Goal: Task Accomplishment & Management: Complete application form

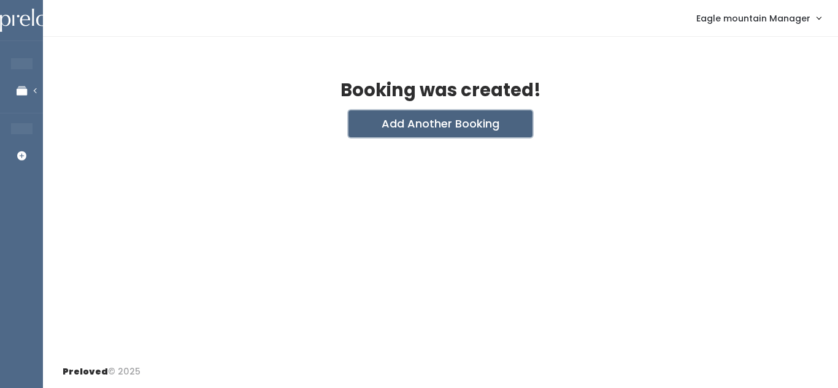
click at [375, 125] on button "Add Another Booking" at bounding box center [440, 123] width 184 height 27
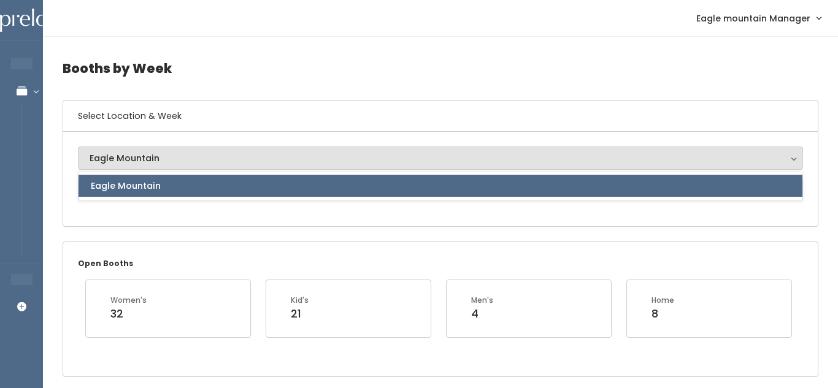
click at [134, 170] on div "Eagle Mountain Eagle Mountain Eagle Mountain" at bounding box center [440, 179] width 725 height 65
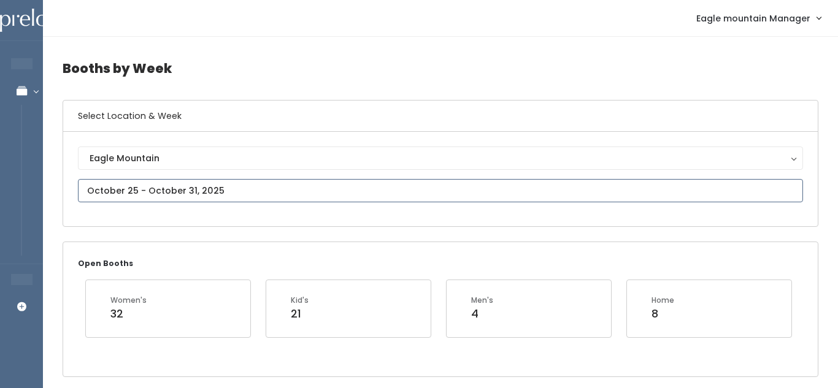
click at [101, 186] on input "text" at bounding box center [440, 190] width 725 height 23
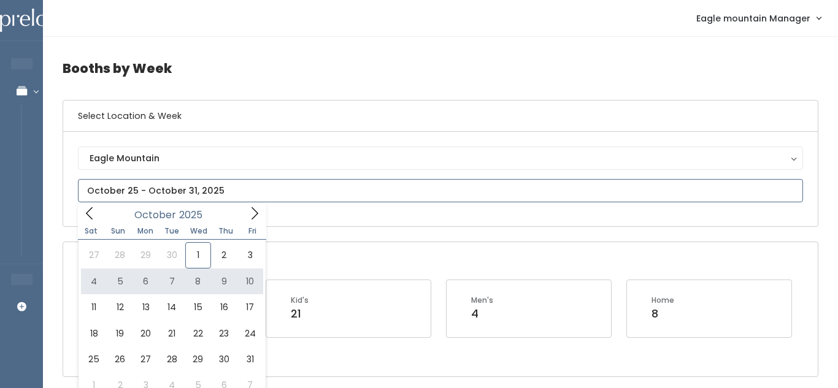
type input "[DATE] to [DATE]"
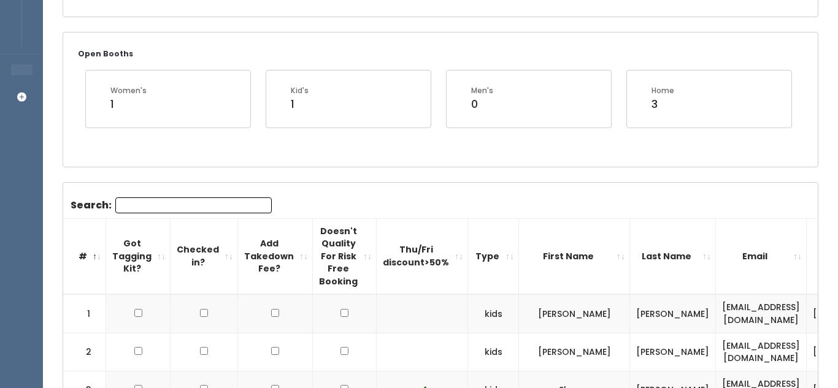
scroll to position [209, 0]
click at [211, 205] on input "Search:" at bounding box center [193, 206] width 156 height 16
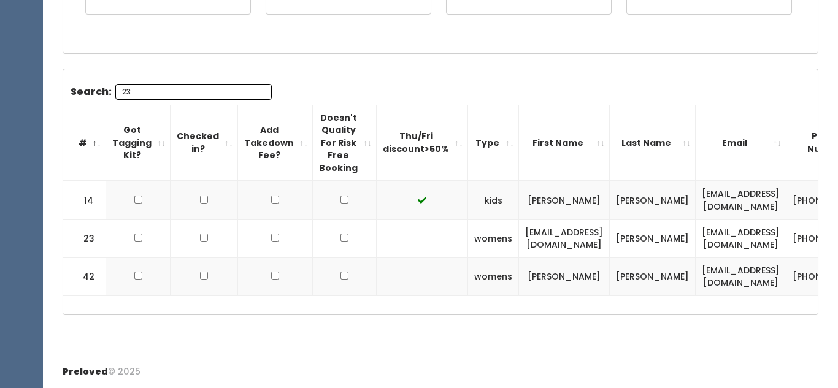
scroll to position [0, 152]
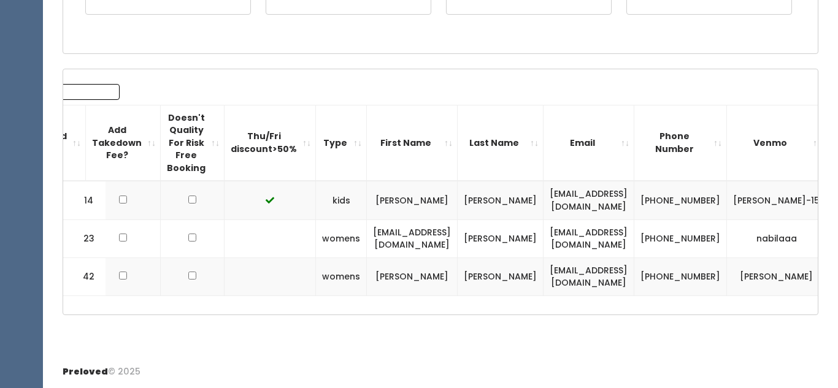
type input "23"
drag, startPoint x: 356, startPoint y: 239, endPoint x: 464, endPoint y: 238, distance: 107.3
click at [464, 238] on tr "23 womens nabilag94@gmail.com Gutierrez nabilag94@gmail.com (801) 636-8587 nabi…" at bounding box center [395, 239] width 968 height 38
copy tr "[EMAIL_ADDRESS][DOMAIN_NAME]"
drag, startPoint x: 659, startPoint y: 232, endPoint x: 697, endPoint y: 246, distance: 41.1
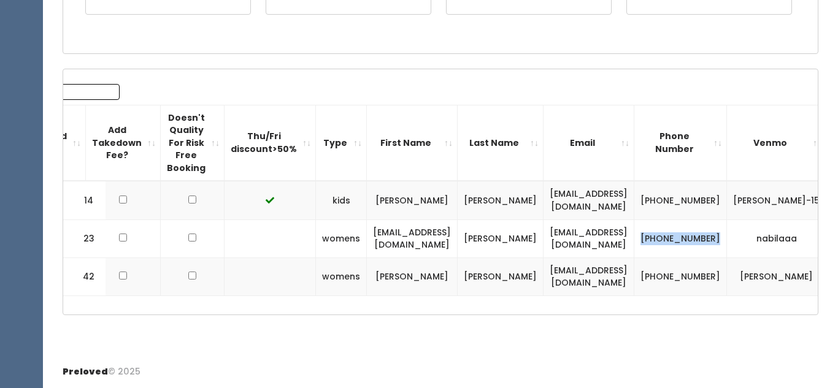
click at [697, 246] on td "[PHONE_NUMBER]" at bounding box center [680, 239] width 93 height 38
copy td "[PHONE_NUMBER]"
drag, startPoint x: 719, startPoint y: 237, endPoint x: 783, endPoint y: 247, distance: 64.0
click at [783, 247] on tr "23 womens nabilag94@gmail.com Gutierrez nabilag94@gmail.com (801) 636-8587 nabi…" at bounding box center [395, 239] width 968 height 38
copy tbody "nabilaaa"
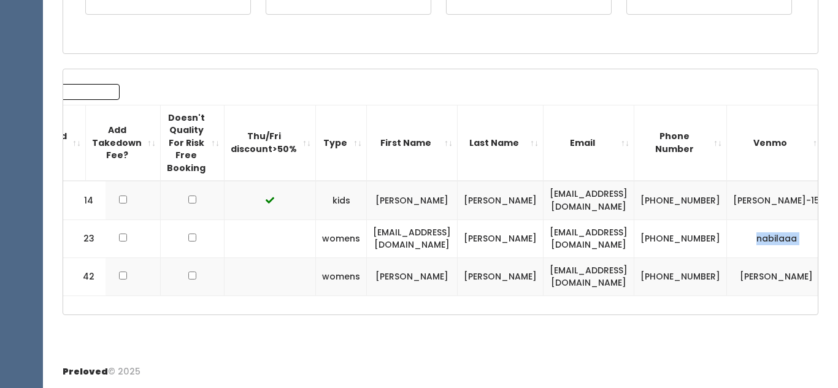
scroll to position [0, 0]
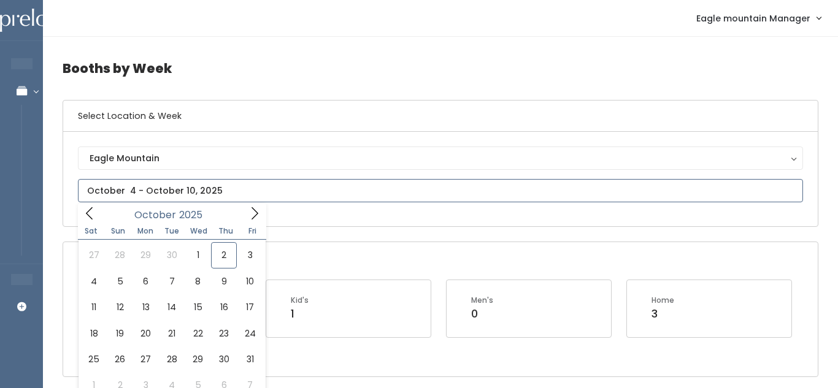
click at [176, 196] on input "text" at bounding box center [440, 190] width 725 height 23
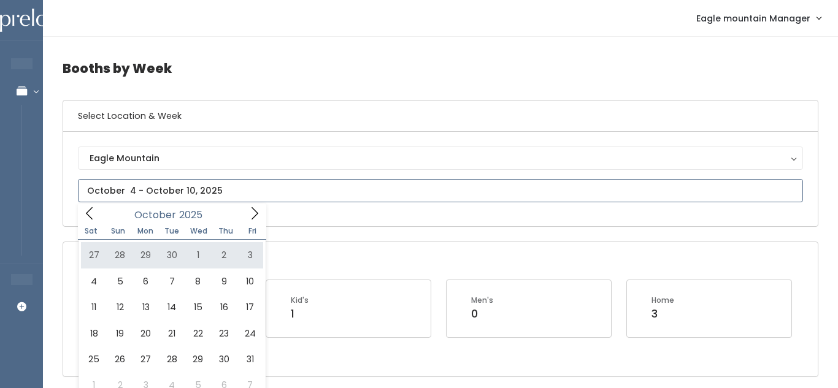
click at [257, 213] on icon at bounding box center [254, 213] width 7 height 12
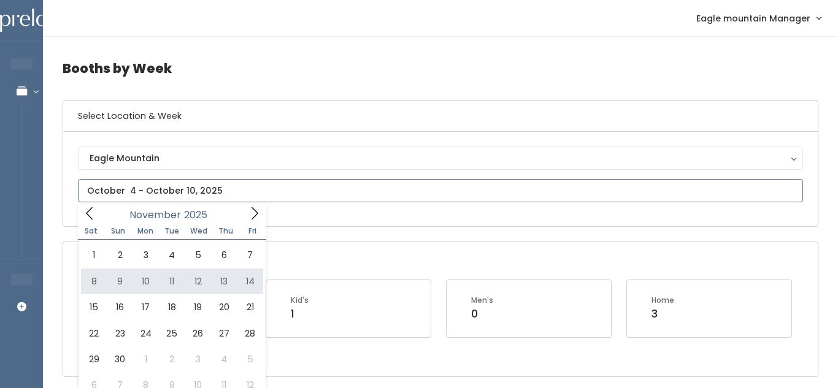
type input "November 8 to November 14"
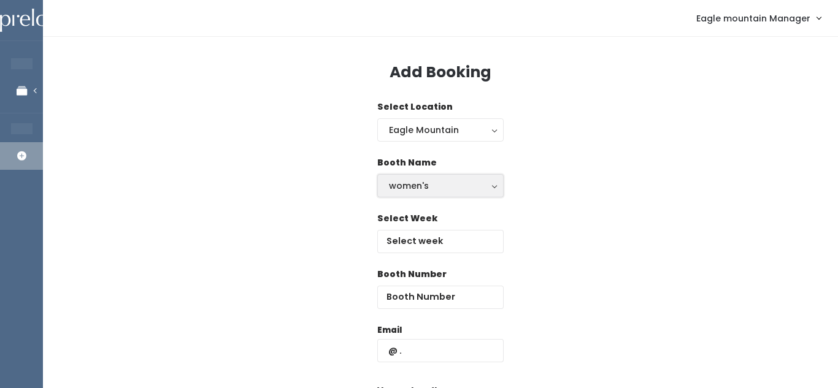
click at [390, 189] on div "women's" at bounding box center [440, 185] width 103 height 13
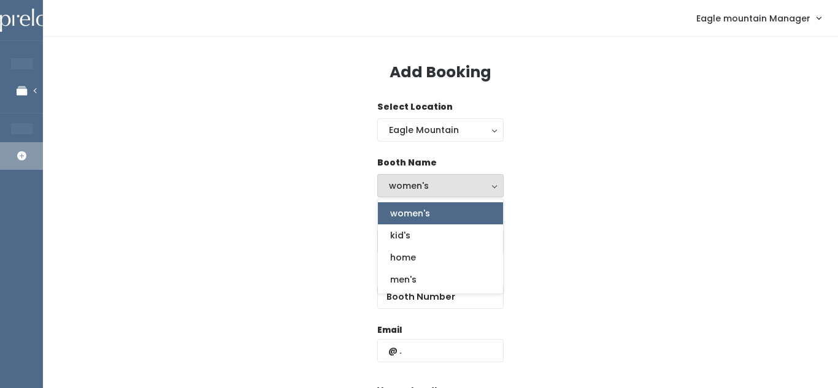
click at [509, 144] on div "Select Location Eagle Mountain Eagle Mountain" at bounding box center [441, 129] width 756 height 56
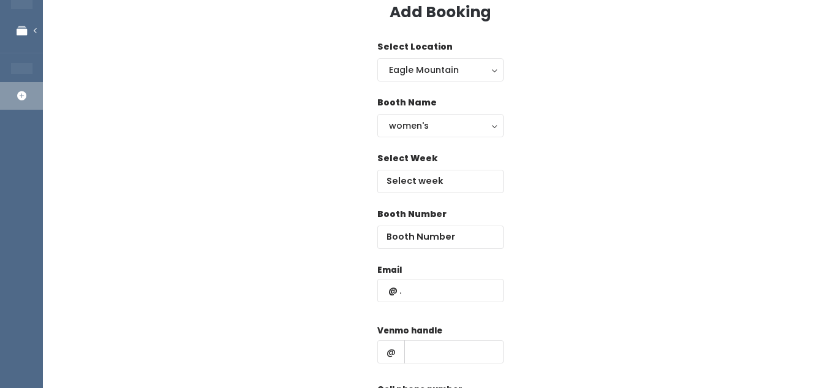
scroll to position [71, 0]
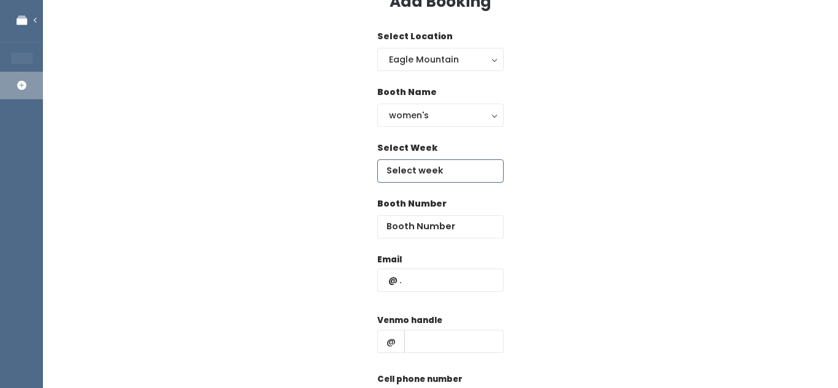
click at [462, 170] on input "text" at bounding box center [440, 170] width 126 height 23
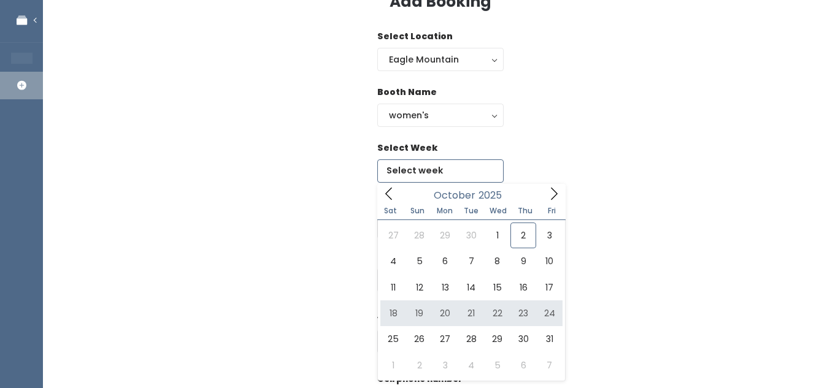
click at [551, 192] on icon at bounding box center [553, 193] width 13 height 13
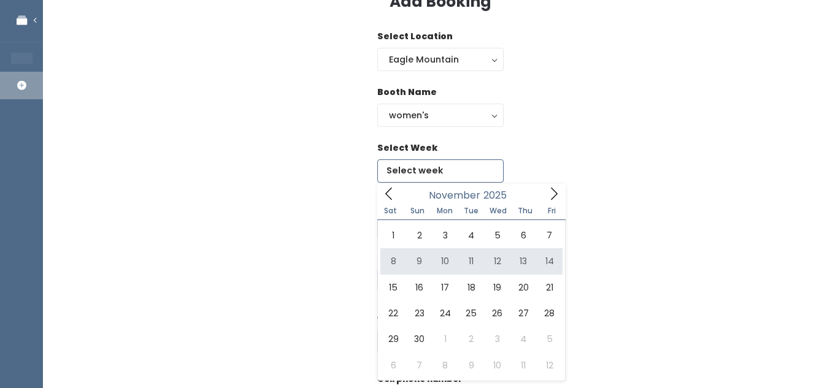
type input "November 8 to November 14"
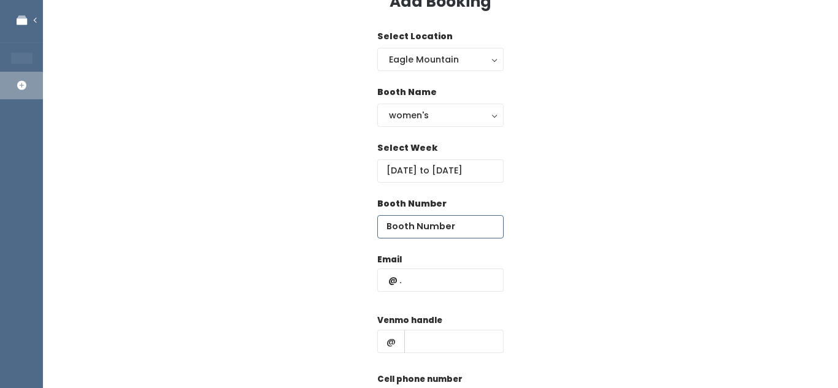
click at [400, 229] on input "number" at bounding box center [440, 226] width 126 height 23
type input "23"
click at [441, 288] on input "text" at bounding box center [440, 280] width 126 height 23
paste input "[EMAIL_ADDRESS][DOMAIN_NAME]"
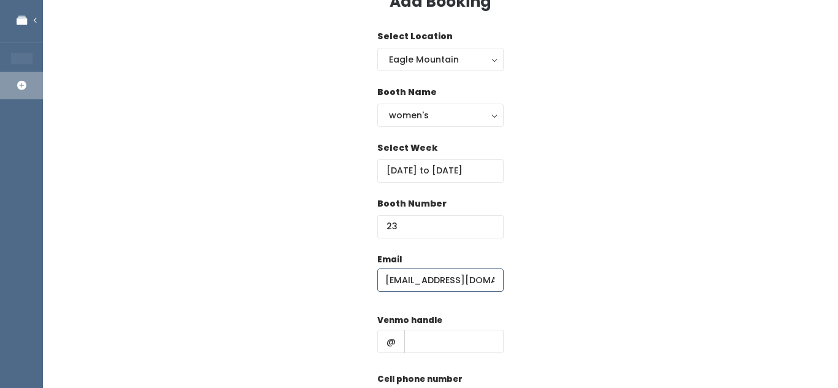
scroll to position [0, 0]
type input "[EMAIL_ADDRESS][DOMAIN_NAME]"
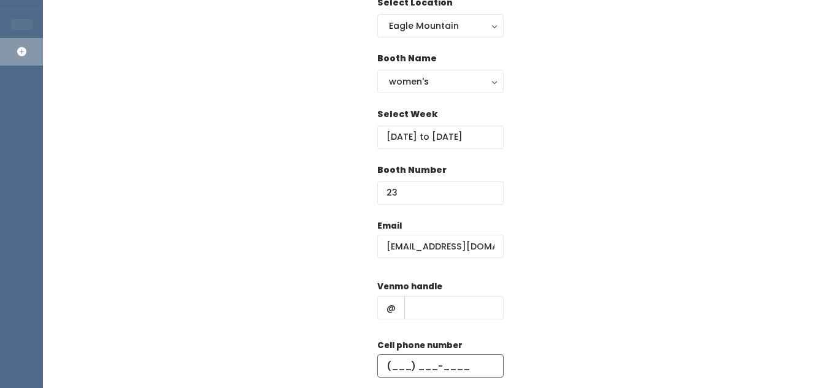
click at [418, 358] on input "text" at bounding box center [440, 365] width 126 height 23
paste input "[PHONE_NUMBER]"
type input "[PHONE_NUMBER]"
click at [427, 315] on input "text" at bounding box center [453, 307] width 99 height 23
paste input "nabilaaa"
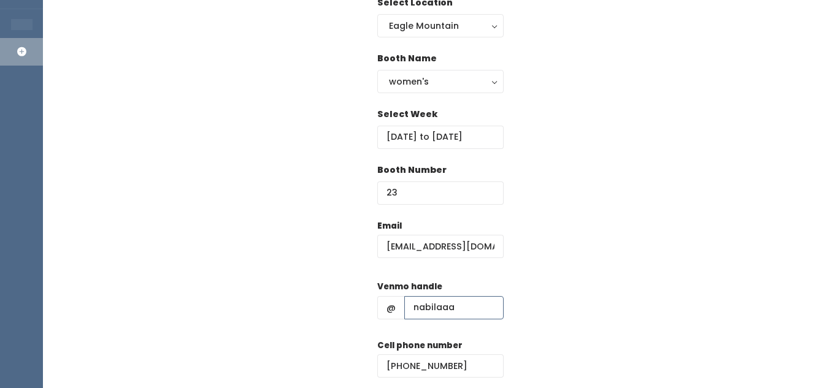
click at [420, 312] on input "nabilaaa" at bounding box center [453, 307] width 99 height 23
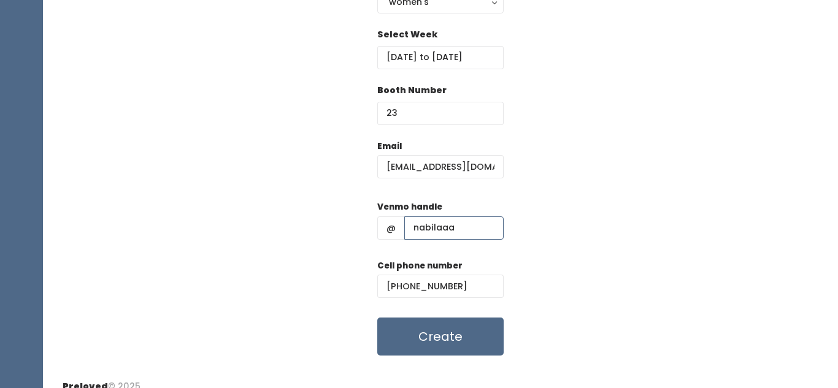
scroll to position [179, 0]
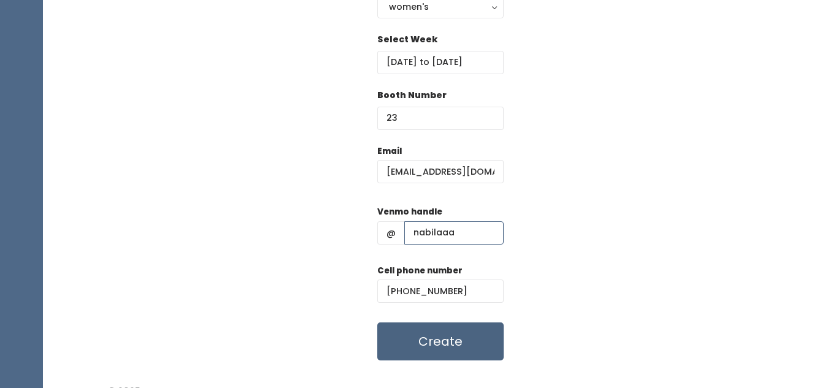
type input "nabilaaa"
click at [416, 351] on button "Create" at bounding box center [440, 342] width 126 height 38
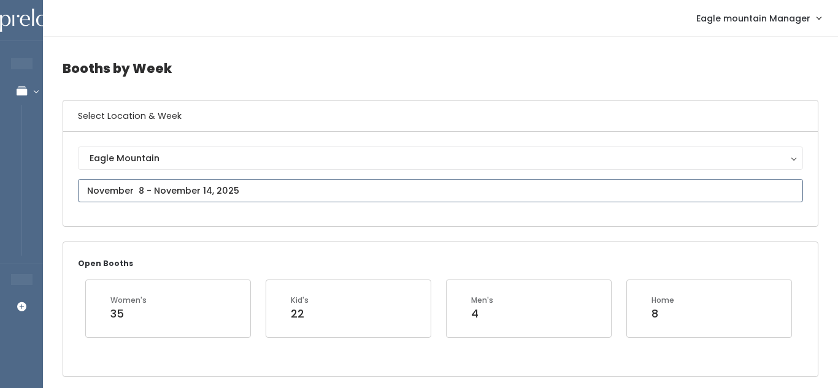
click at [190, 193] on input "text" at bounding box center [440, 190] width 725 height 23
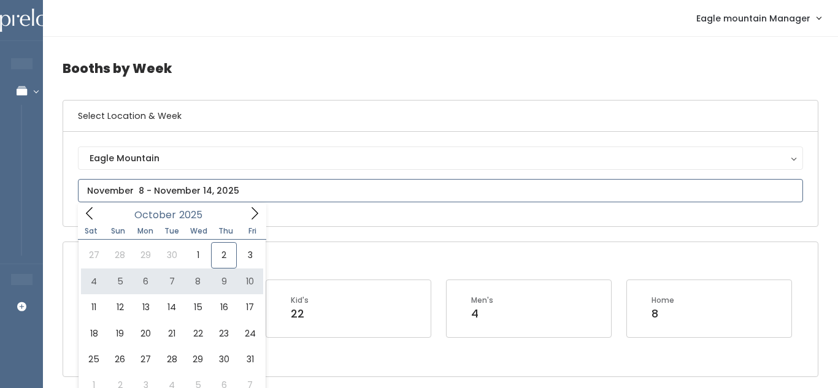
type input "[DATE] to [DATE]"
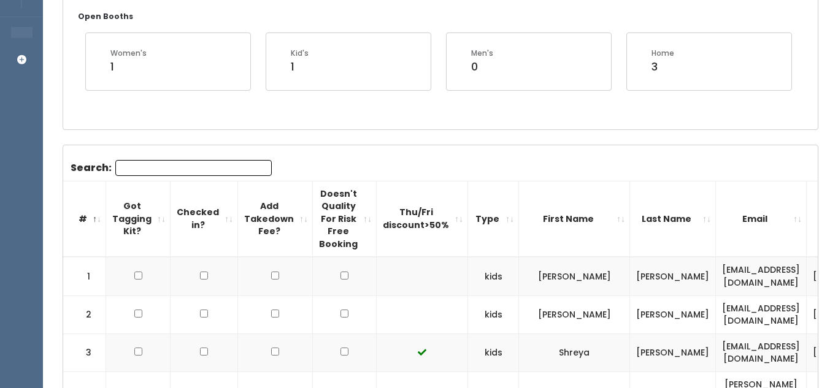
scroll to position [310, 0]
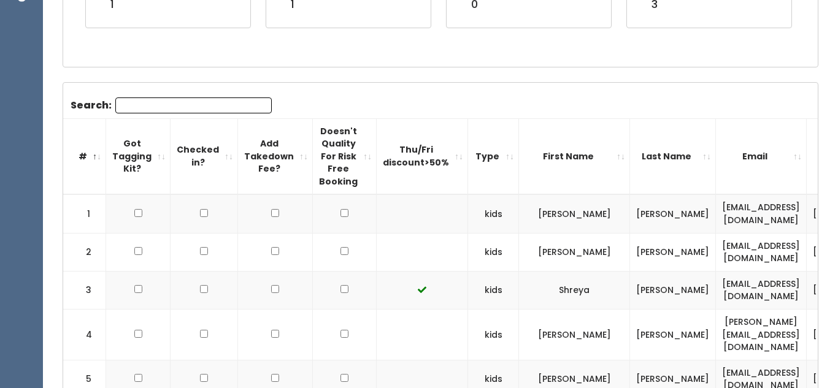
click at [169, 99] on input "Search:" at bounding box center [193, 106] width 156 height 16
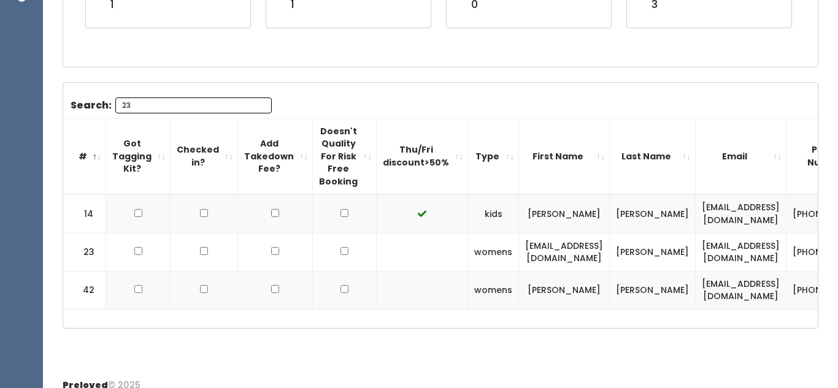
scroll to position [0, 152]
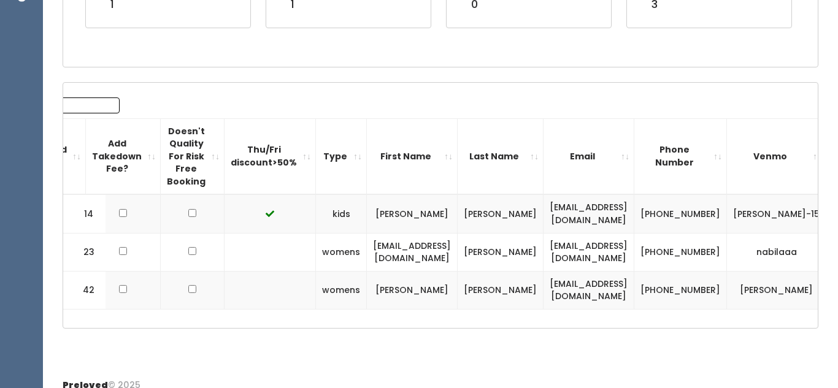
type input "23"
click at [837, 256] on span "button" at bounding box center [848, 251] width 5 height 7
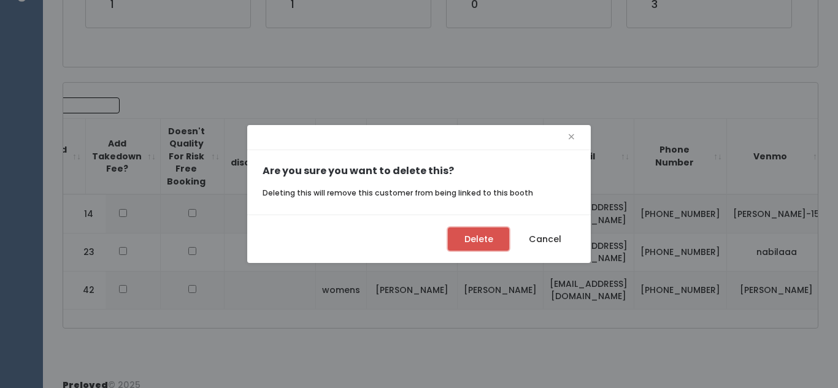
click at [495, 245] on button "Delete" at bounding box center [478, 239] width 61 height 23
